Goal: Task Accomplishment & Management: Complete application form

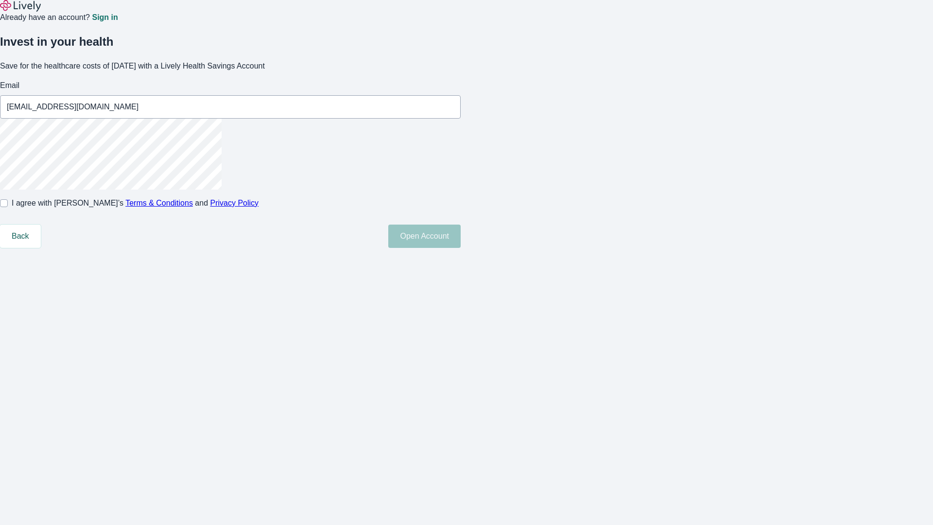
click at [8, 207] on input "I agree with Lively’s Terms & Conditions and Privacy Policy" at bounding box center [4, 203] width 8 height 8
checkbox input "true"
click at [461, 248] on button "Open Account" at bounding box center [424, 236] width 72 height 23
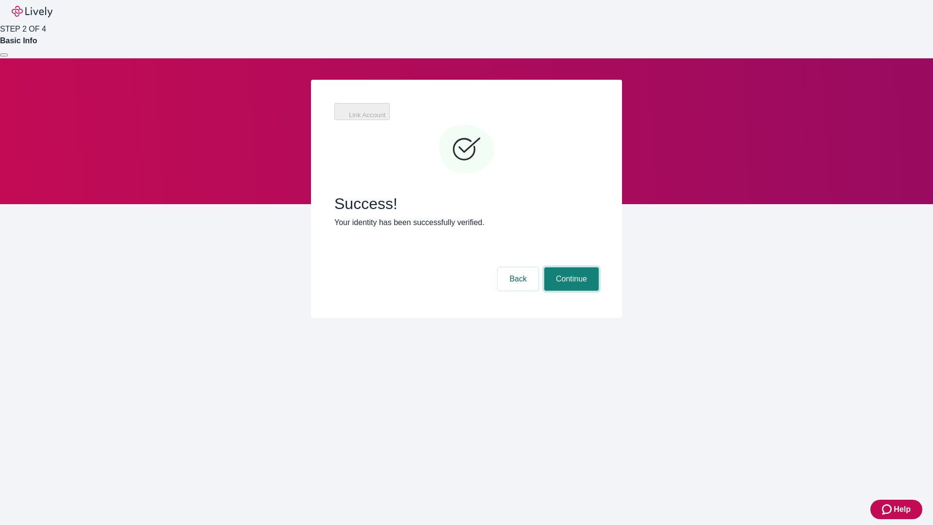
click at [570, 267] on button "Continue" at bounding box center [571, 278] width 54 height 23
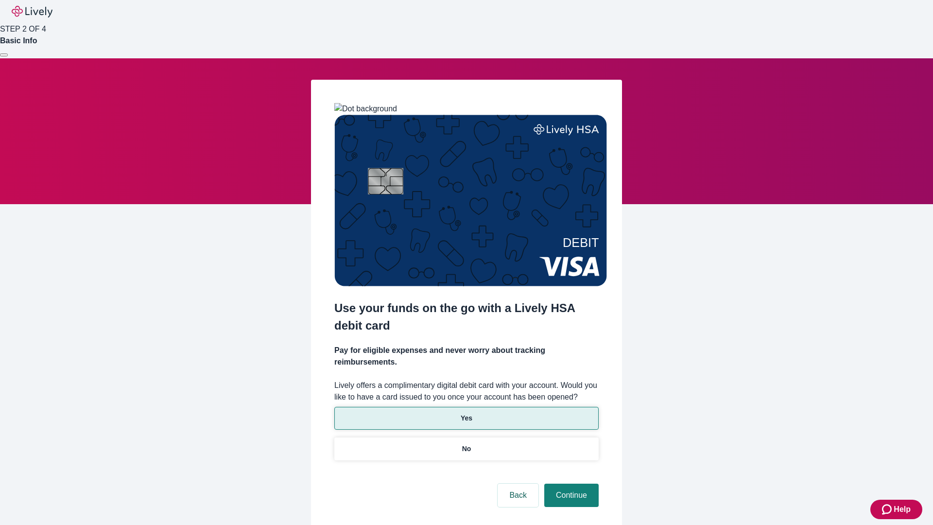
click at [466, 413] on p "Yes" at bounding box center [467, 418] width 12 height 10
click at [570, 484] on button "Continue" at bounding box center [571, 495] width 54 height 23
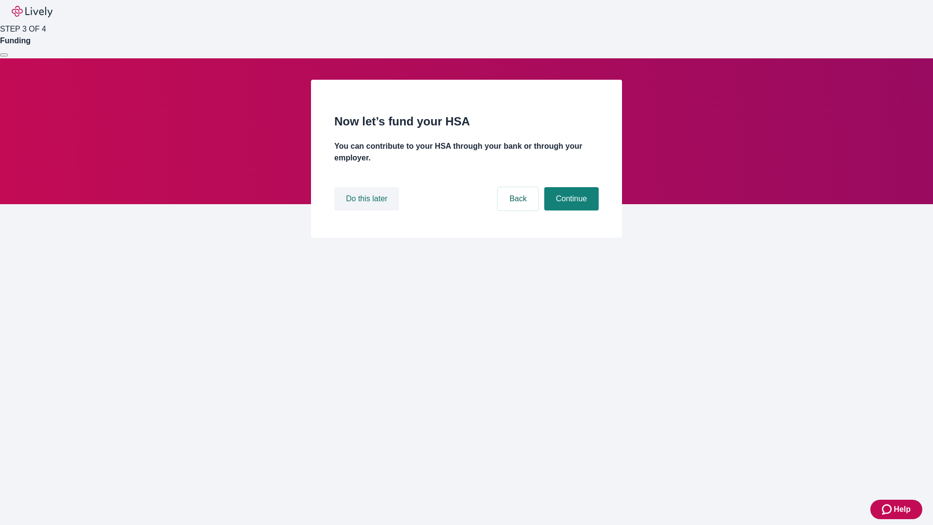
click at [368, 210] on button "Do this later" at bounding box center [366, 198] width 65 height 23
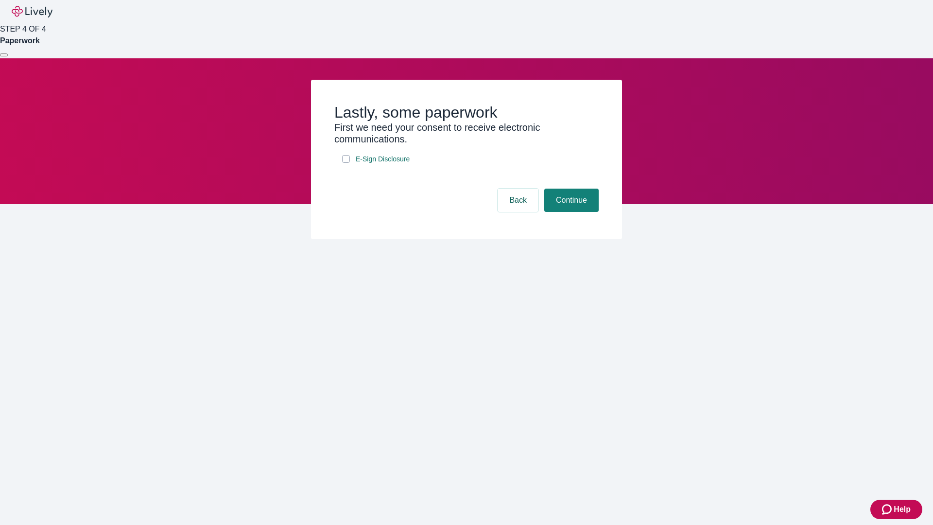
click at [346, 163] on input "E-Sign Disclosure" at bounding box center [346, 159] width 8 height 8
checkbox input "true"
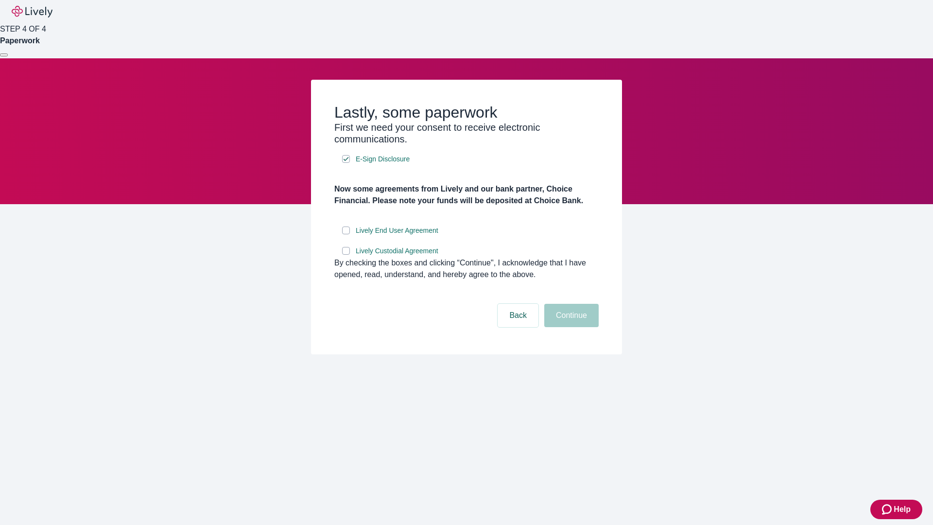
click at [346, 234] on input "Lively End User Agreement" at bounding box center [346, 231] width 8 height 8
checkbox input "true"
click at [346, 255] on input "Lively Custodial Agreement" at bounding box center [346, 251] width 8 height 8
checkbox input "true"
click at [570, 327] on button "Continue" at bounding box center [571, 315] width 54 height 23
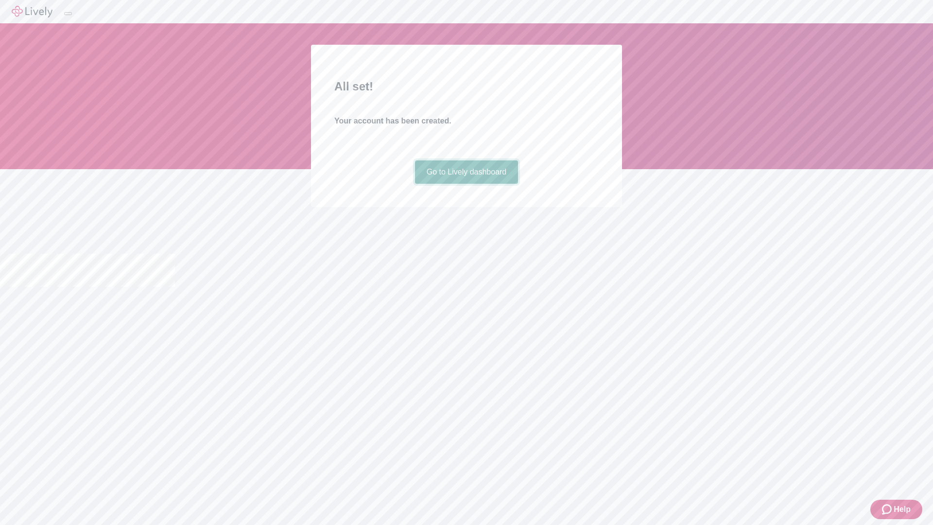
click at [466, 184] on link "Go to Lively dashboard" at bounding box center [467, 171] width 104 height 23
